Goal: Transaction & Acquisition: Purchase product/service

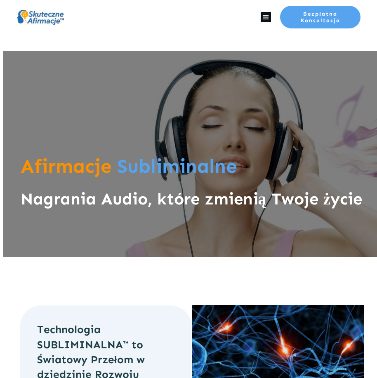
click at [261, 16] on icon at bounding box center [265, 17] width 10 height 10
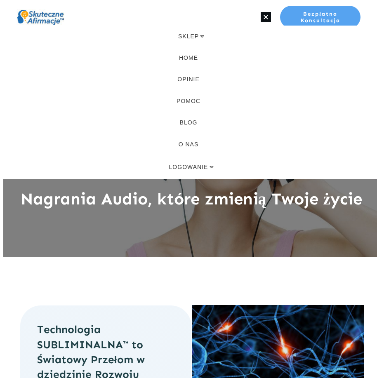
click at [207, 167] on span "LOGOWANIE" at bounding box center [188, 166] width 39 height 9
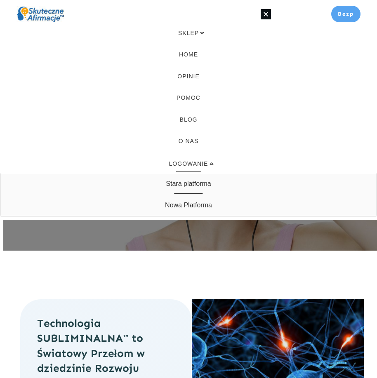
click at [196, 185] on span "Stara platforma" at bounding box center [188, 183] width 45 height 13
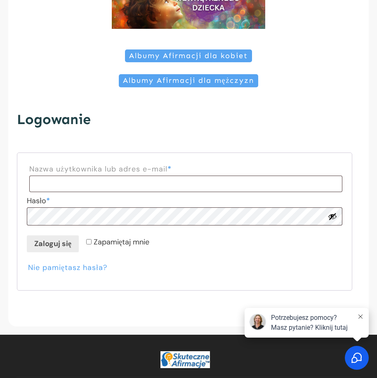
scroll to position [124, 0]
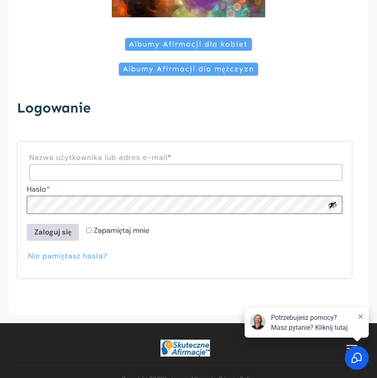
type input "**********"
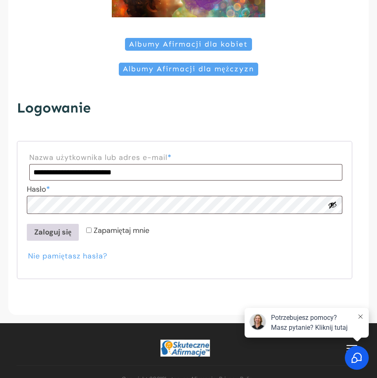
click at [61, 233] on button "Zaloguj się" at bounding box center [53, 232] width 52 height 16
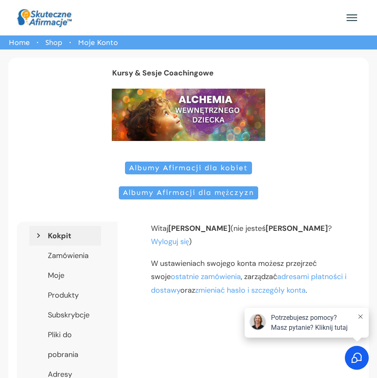
click at [187, 171] on span "Albumy Afirmacji dla kobiet" at bounding box center [188, 168] width 119 height 9
click at [198, 167] on span "Albumy Afirmacji dla kobiet" at bounding box center [188, 168] width 119 height 9
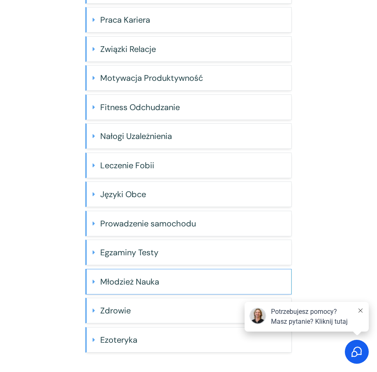
scroll to position [251, 0]
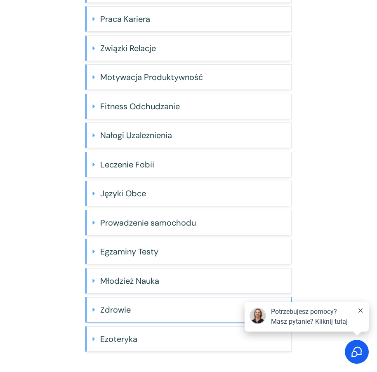
click at [143, 308] on h4 "Zdrowie" at bounding box center [192, 309] width 185 height 16
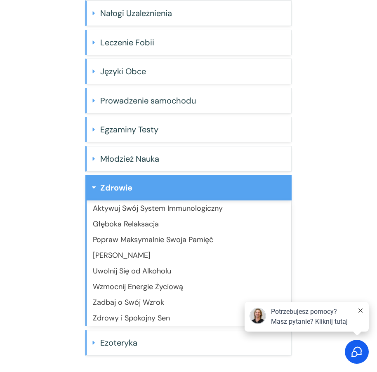
scroll to position [377, 0]
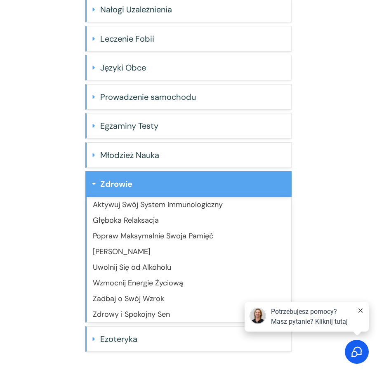
click at [152, 285] on link "Wzmocnij Energie Życiową" at bounding box center [138, 283] width 90 height 10
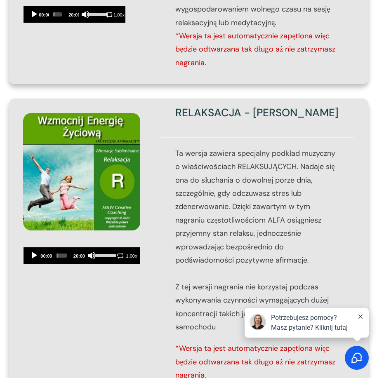
scroll to position [453, 0]
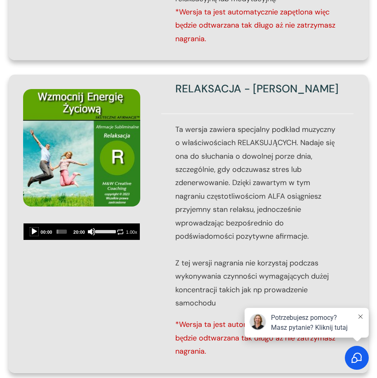
click at [30, 235] on button "Play" at bounding box center [34, 231] width 8 height 8
